Goal: Task Accomplishment & Management: Complete application form

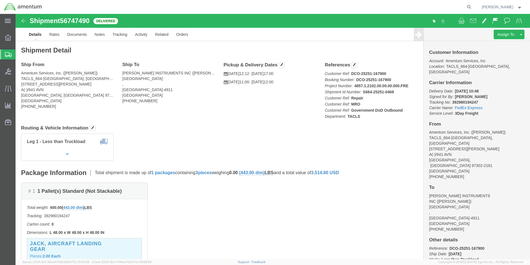
click at [0, 0] on span "Create Shipment" at bounding box center [0, 0] width 0 height 0
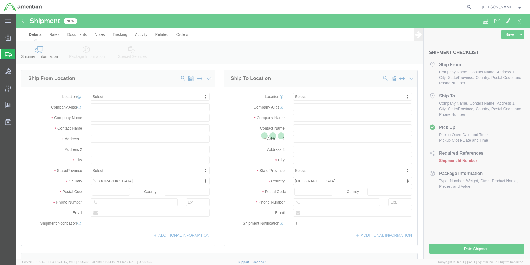
select select
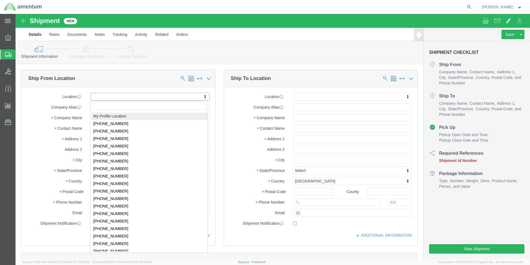
select select "MYPROFILE"
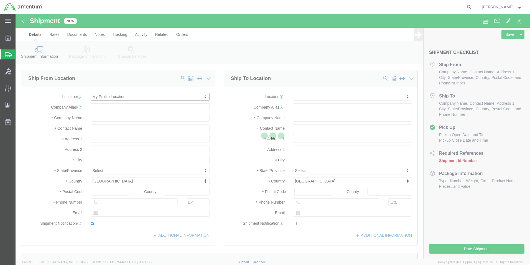
type input "[STREET_ADDRESS][PERSON_NAME]"
type input "A(-)/641 AVN"
type input "97302"
type input "[PHONE_NUMBER]"
type input "[PERSON_NAME][EMAIL_ADDRESS][PERSON_NAME][DOMAIN_NAME]"
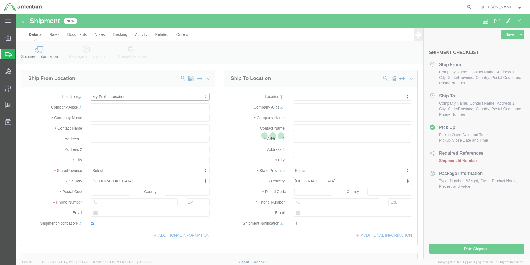
checkbox input "true"
type input "Amentum Services, Inc."
type input "[PERSON_NAME]"
type input "[GEOGRAPHIC_DATA]"
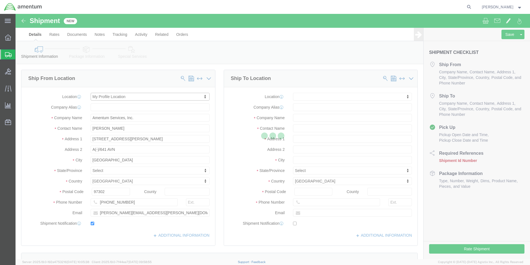
select select "OR"
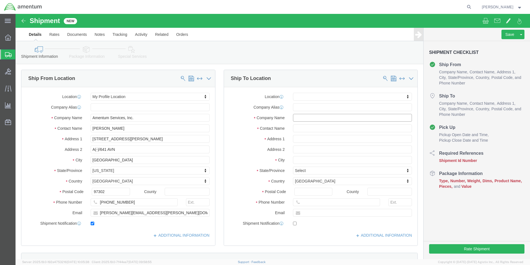
click input "text"
type input "av l"
drag, startPoint x: 306, startPoint y: 106, endPoint x: 273, endPoint y: 104, distance: 33.6
click div "av l av"
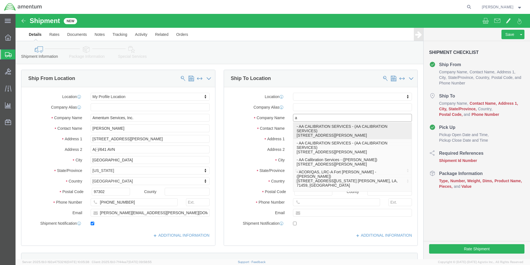
type input "av"
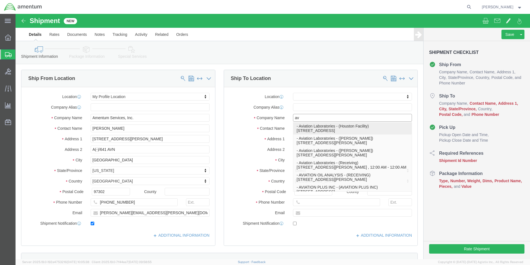
scroll to position [83, 0]
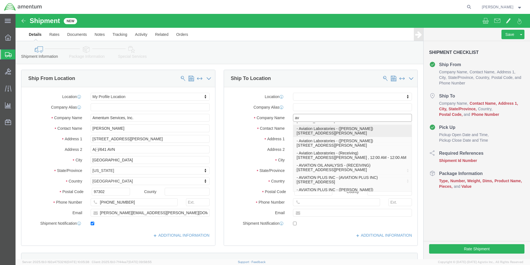
click p "- Aviation Laboratories - ([PERSON_NAME]) [STREET_ADDRESS][PERSON_NAME]"
select select
type input "[STREET_ADDRESS][PERSON_NAME]"
type input "70062"
type input "Aviation Laboratories"
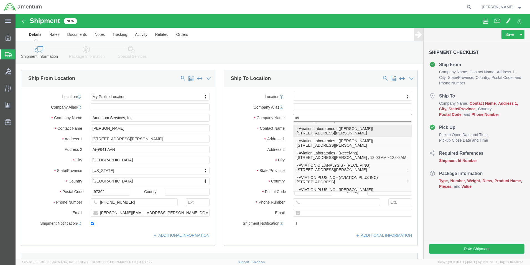
type input "[PERSON_NAME]"
type input "Kenner"
select select "LA"
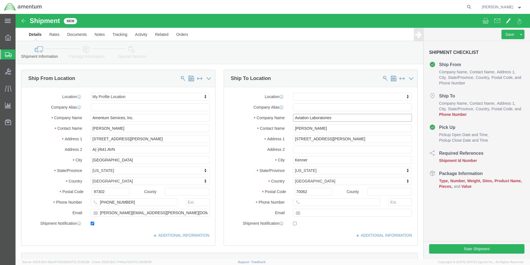
click input "Aviation Laboratories"
drag, startPoint x: 321, startPoint y: 106, endPoint x: 276, endPoint y: 105, distance: 45.2
click input "Aviation Laboratories"
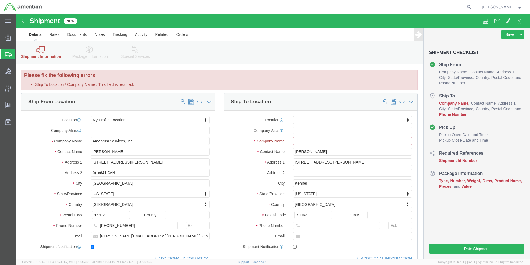
click input "Ship To Location / Company Name : This field is required."
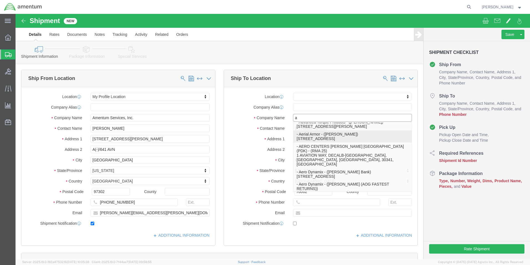
type input "av"
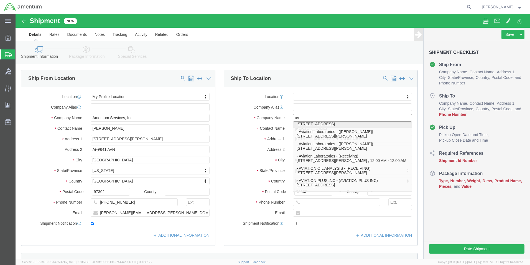
scroll to position [89, 0]
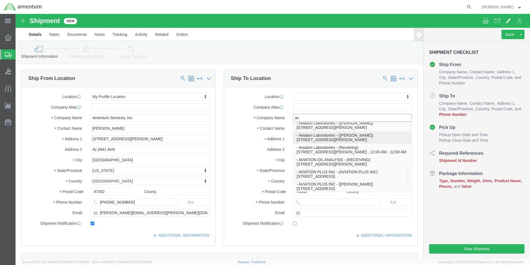
click p "- Aviation Laboratories - ([PERSON_NAME]) [STREET_ADDRESS][PERSON_NAME]"
select select
type input "[PHONE_NUMBER]"
type input "Aviation Laboratories"
select select "LA"
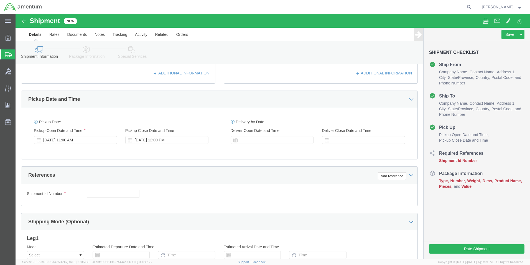
scroll to position [194, 0]
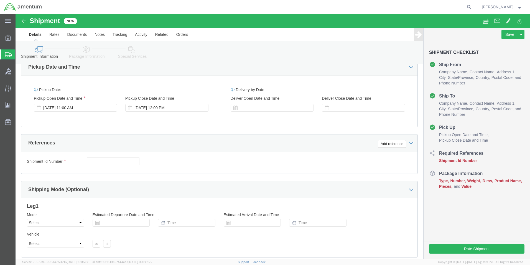
type input "Aviation Laboratories"
click input "text"
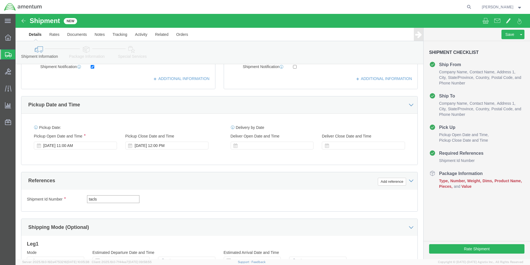
scroll to position [166, 0]
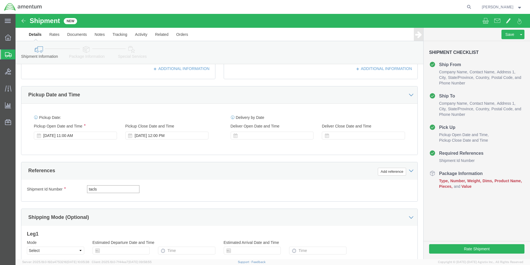
type input "tacls"
click div "Shipment Id Number tacls Select Account Type Activity ID Airline Appointment Nu…"
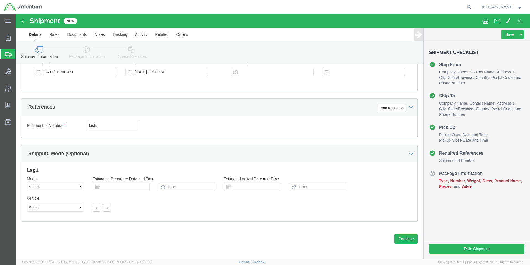
scroll to position [231, 0]
click button "Continue"
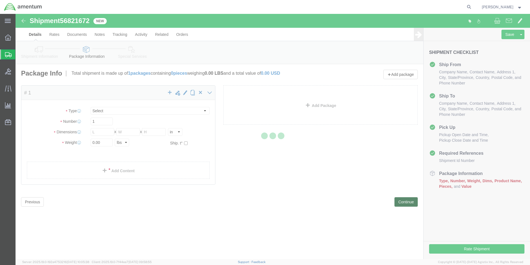
select select "CBOX"
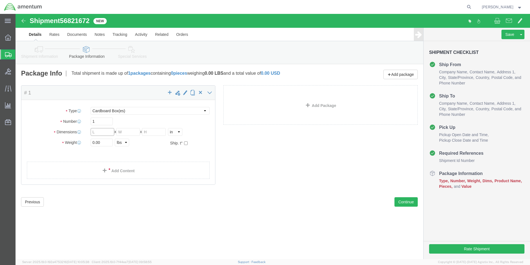
click input "text"
type input "7"
click input "text"
type input "7"
type input "5"
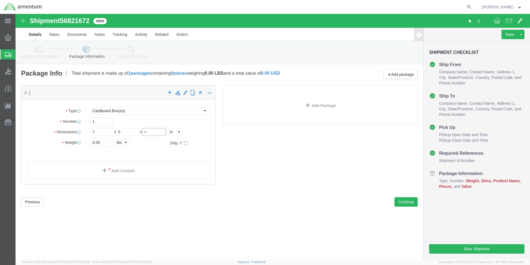
click input "text"
type input "3"
click input "0.00"
drag, startPoint x: 85, startPoint y: 130, endPoint x: 74, endPoint y: 129, distance: 11.4
click div "0.00 Select kgs lbs"
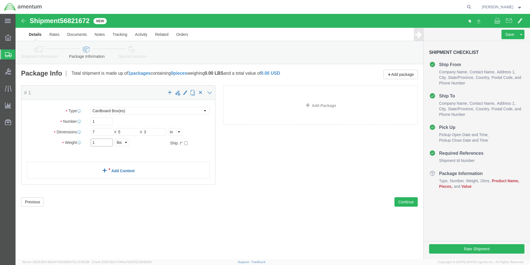
type input "1"
click span
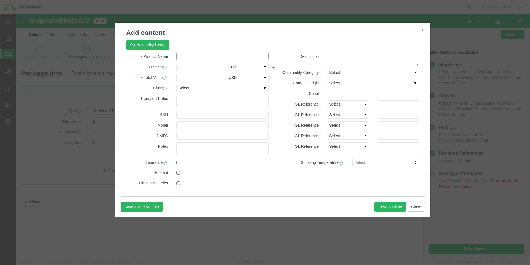
click input "text"
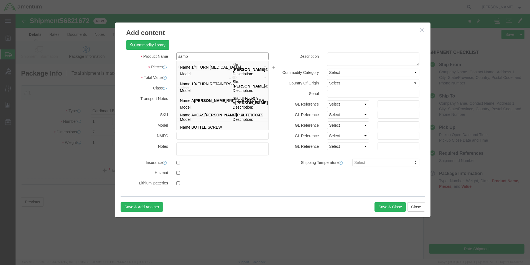
type input "sampl"
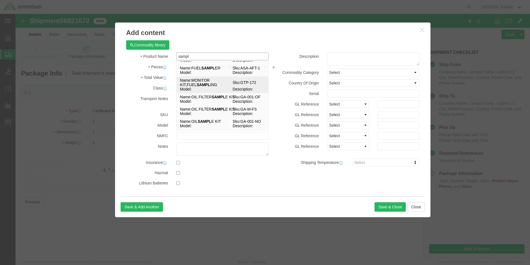
scroll to position [55, 0]
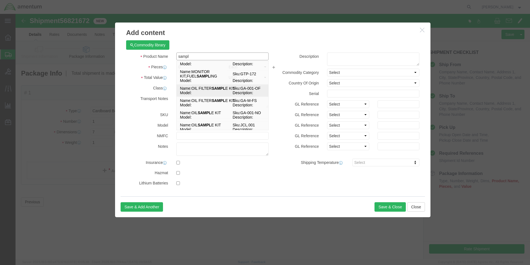
click strong "SAMPL"
select select "USD"
type input "OIL FILTER SAMPLE KIT"
type input "GA-001-OF"
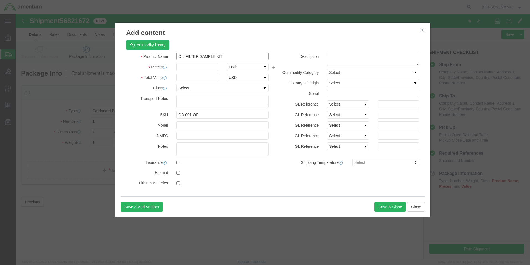
type input "OIL FILTER SAMPLE KIT"
click input "text"
type input "1"
click div "Product Name OIL FILTER SAMPLE KIT sampl Pieces 1 Select Bag Barrels 100Board F…"
click input "text"
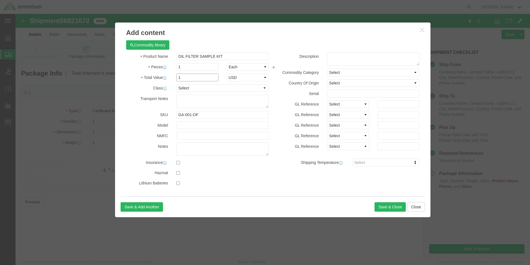
type input "1"
click div "Save & Add Another Save & Close Close"
click button "Save & Close"
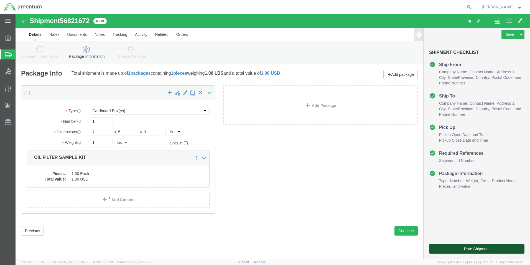
click button "Rate Shipment"
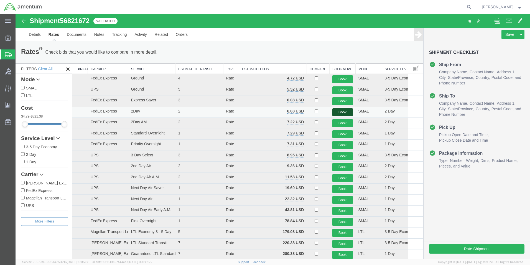
click at [334, 112] on button "Book" at bounding box center [343, 112] width 21 height 8
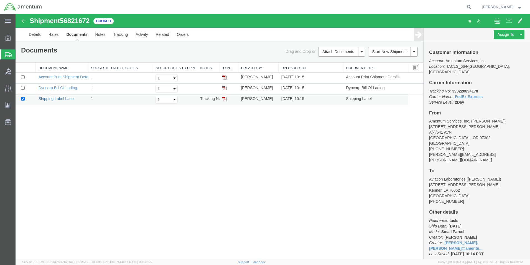
click at [64, 99] on link "Shipping Label Laser" at bounding box center [57, 98] width 37 height 4
